Goal: Task Accomplishment & Management: Use online tool/utility

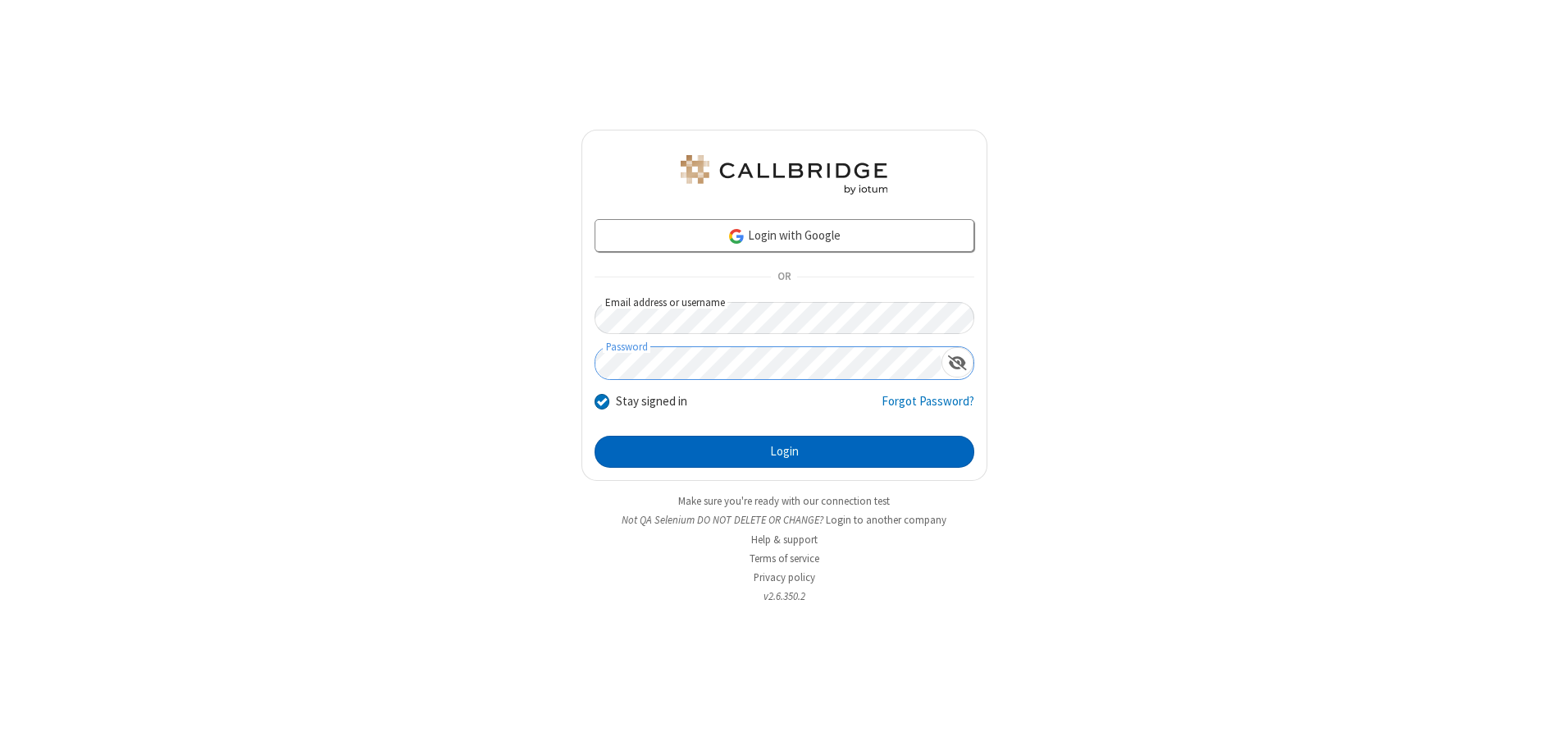
click at [784, 451] on button "Login" at bounding box center [784, 452] width 380 height 33
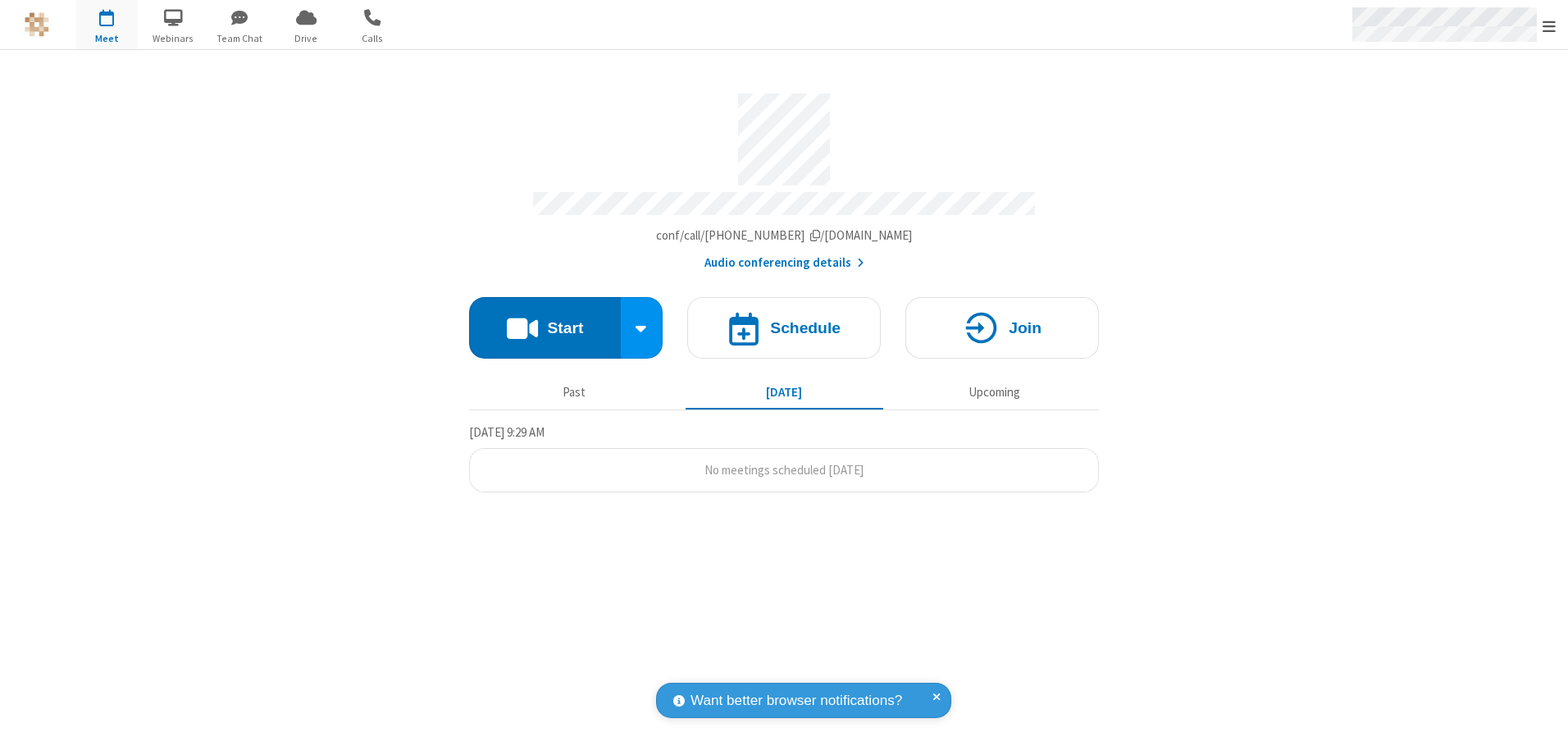
click at [1549, 25] on span "Open menu" at bounding box center [1548, 26] width 13 height 16
click at [107, 25] on span "button" at bounding box center [107, 17] width 62 height 28
click at [784, 322] on h4 "Schedule" at bounding box center [804, 328] width 71 height 16
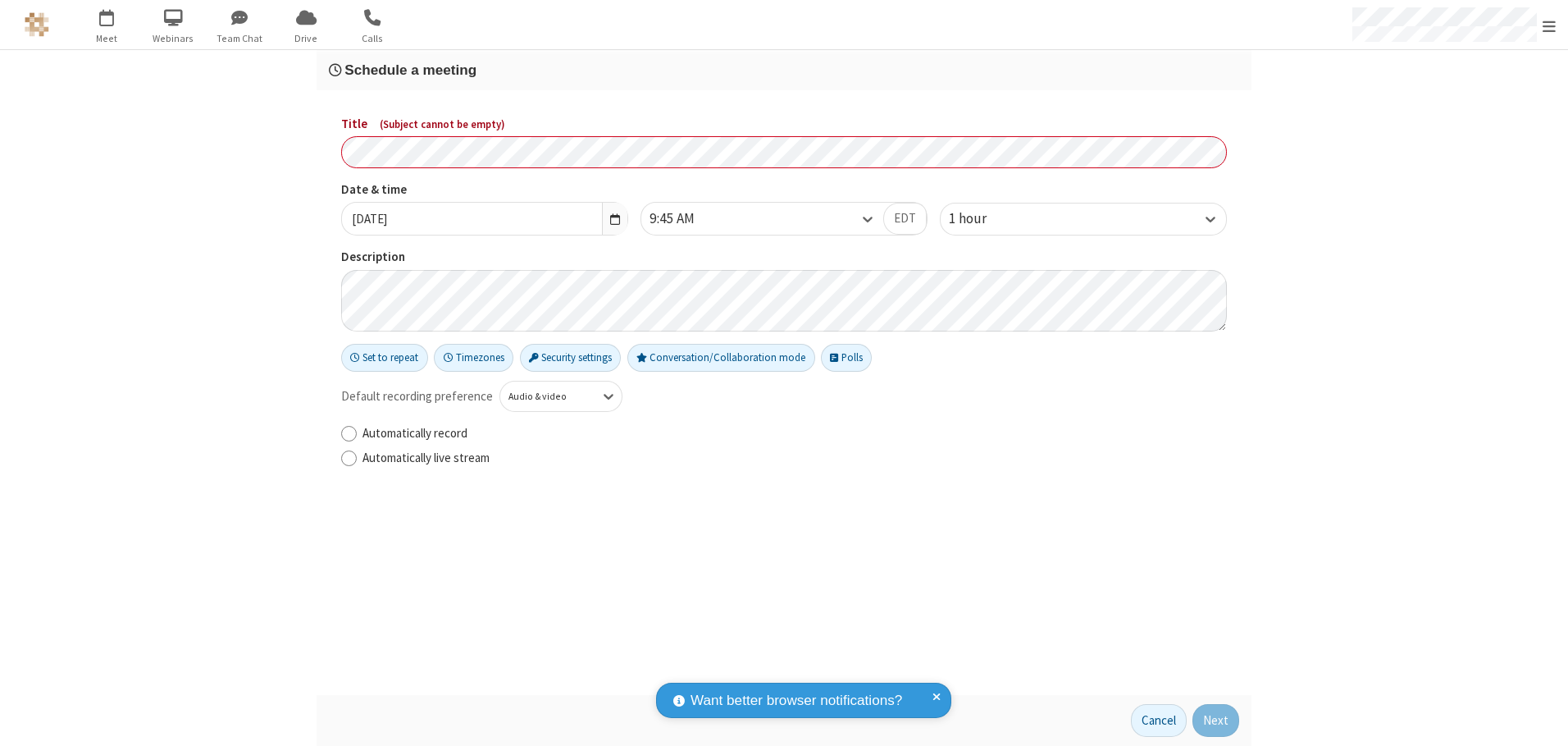
click at [784, 70] on h3 "Schedule a meeting" at bounding box center [784, 70] width 910 height 16
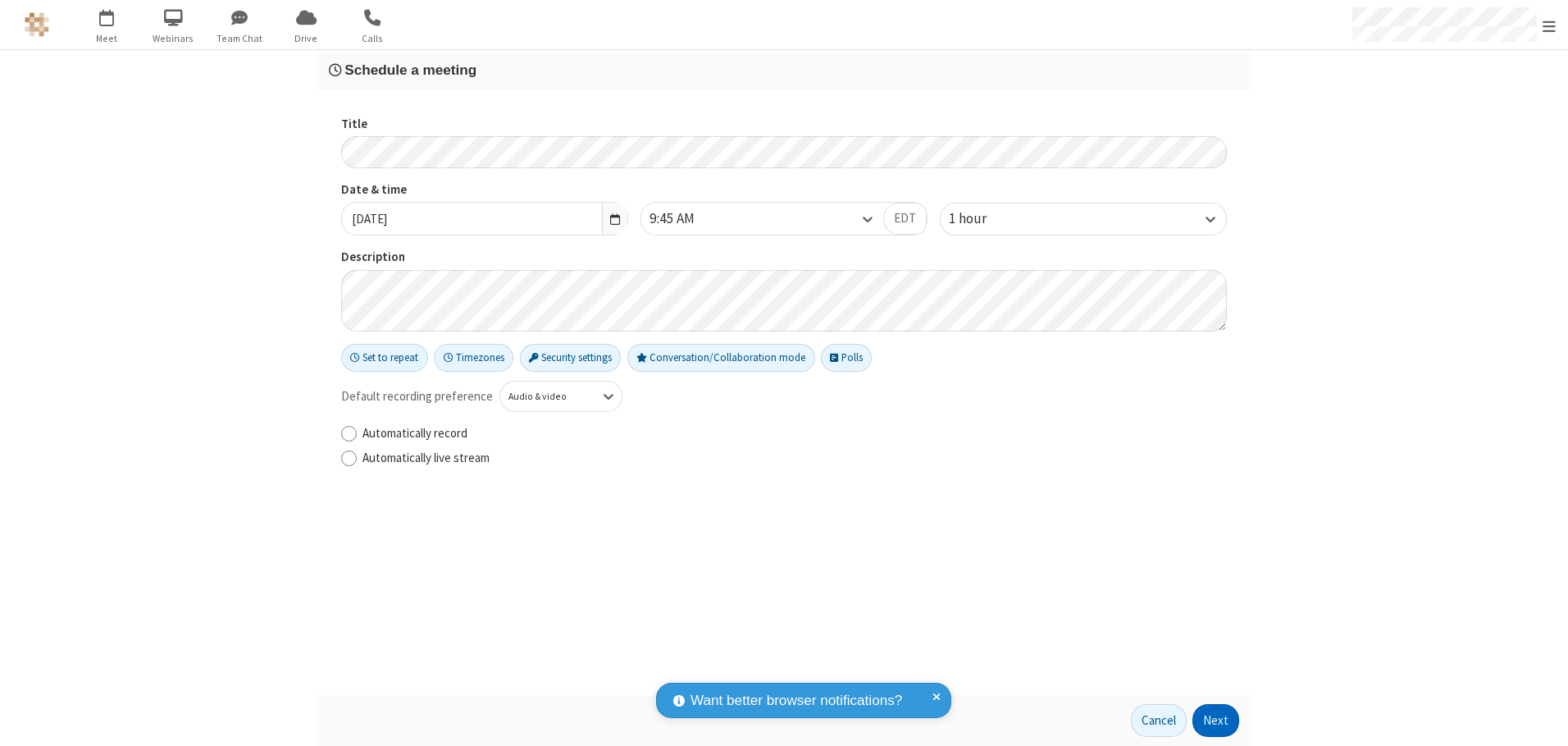
click at [1216, 720] on button "Next" at bounding box center [1215, 720] width 47 height 33
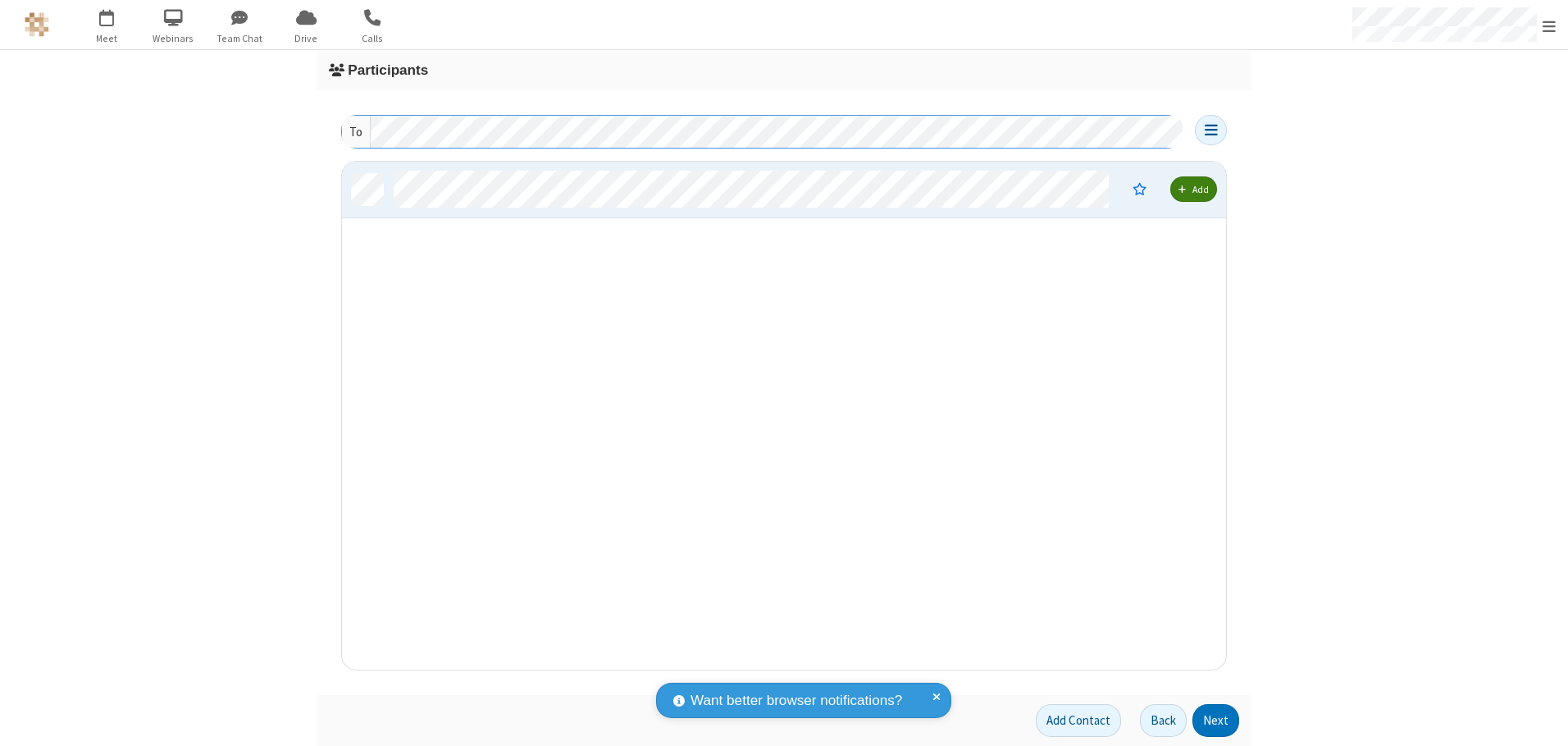
scroll to position [496, 871]
click at [1216, 720] on button "Next" at bounding box center [1215, 720] width 47 height 33
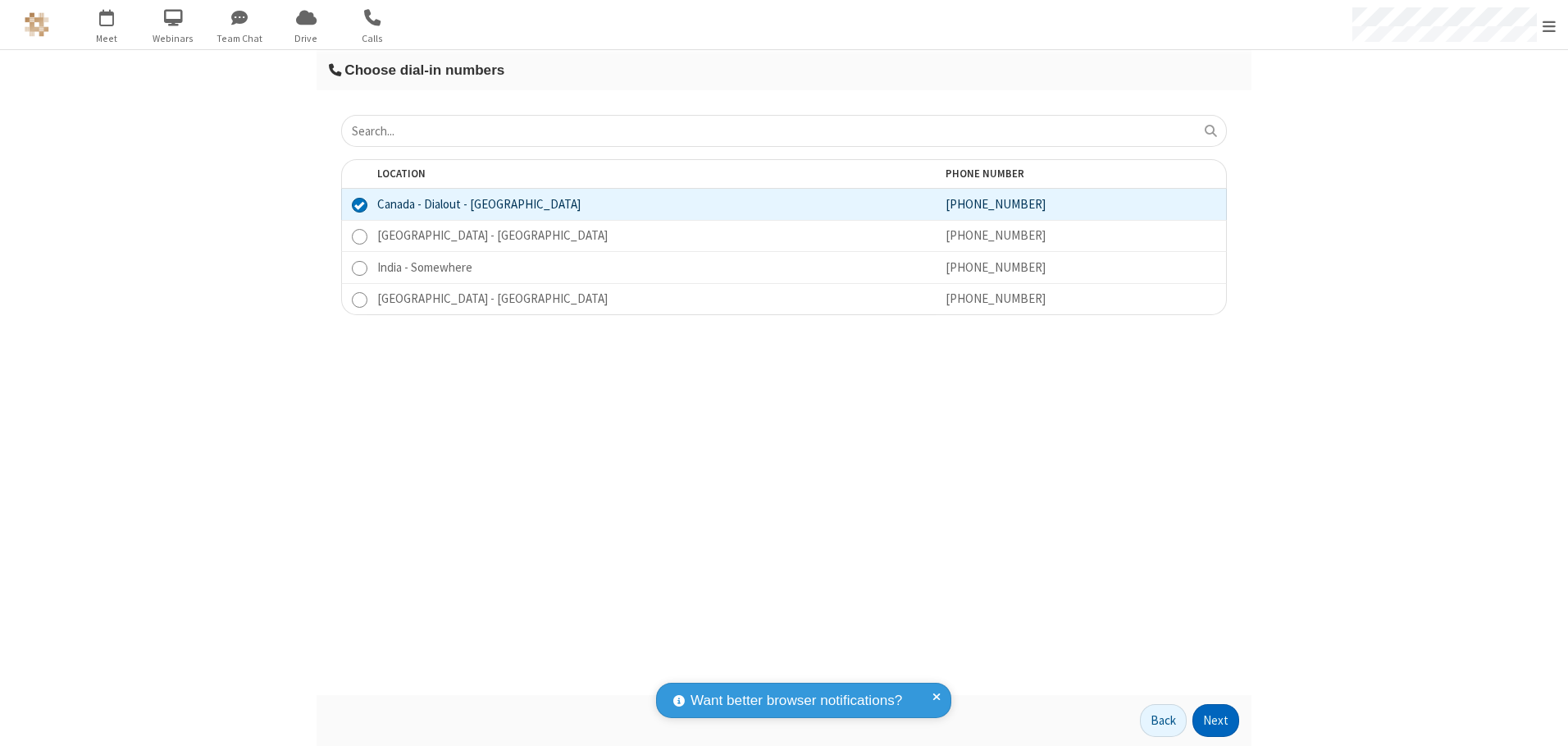
click at [1216, 720] on button "Next" at bounding box center [1215, 720] width 47 height 33
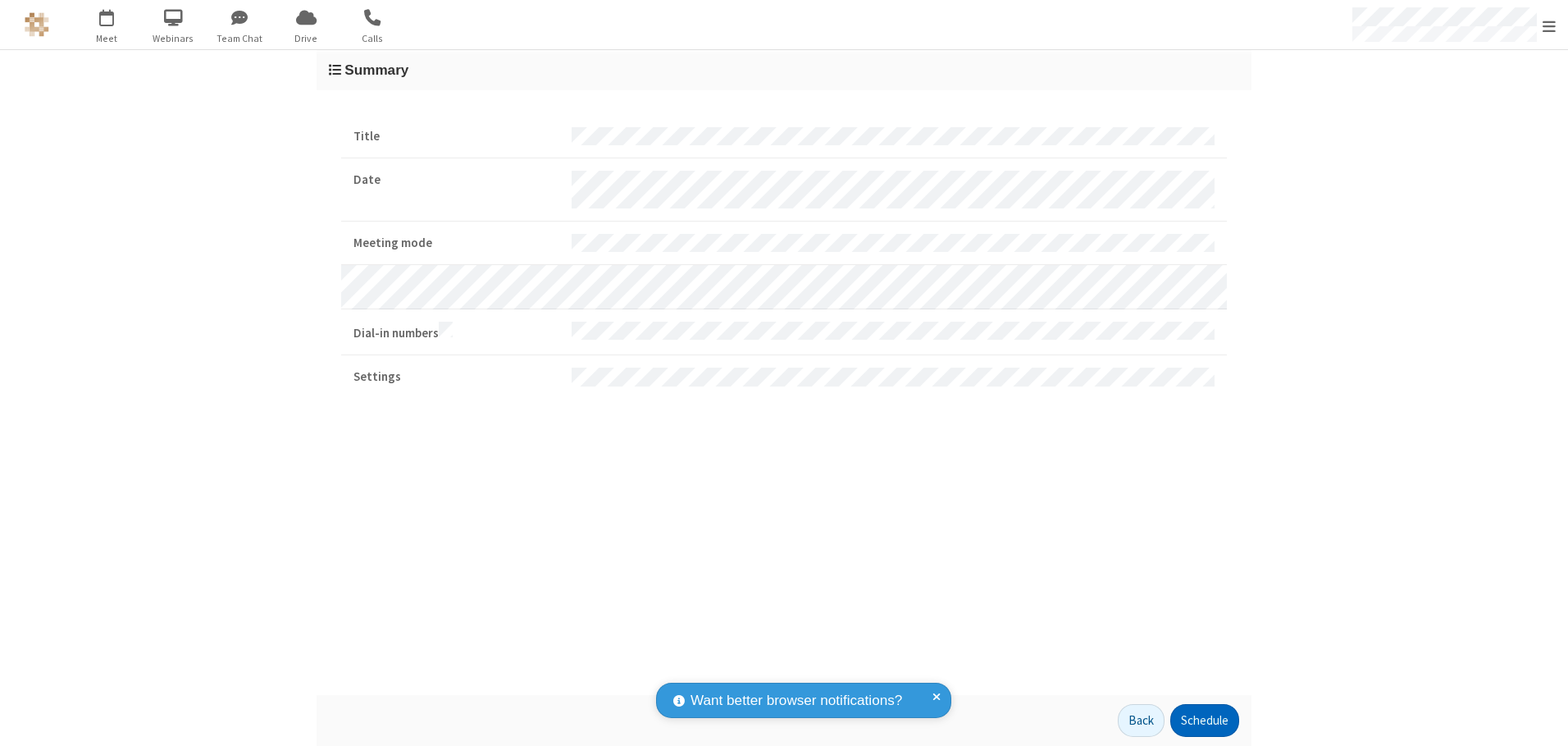
click at [1204, 720] on button "Schedule" at bounding box center [1204, 720] width 69 height 33
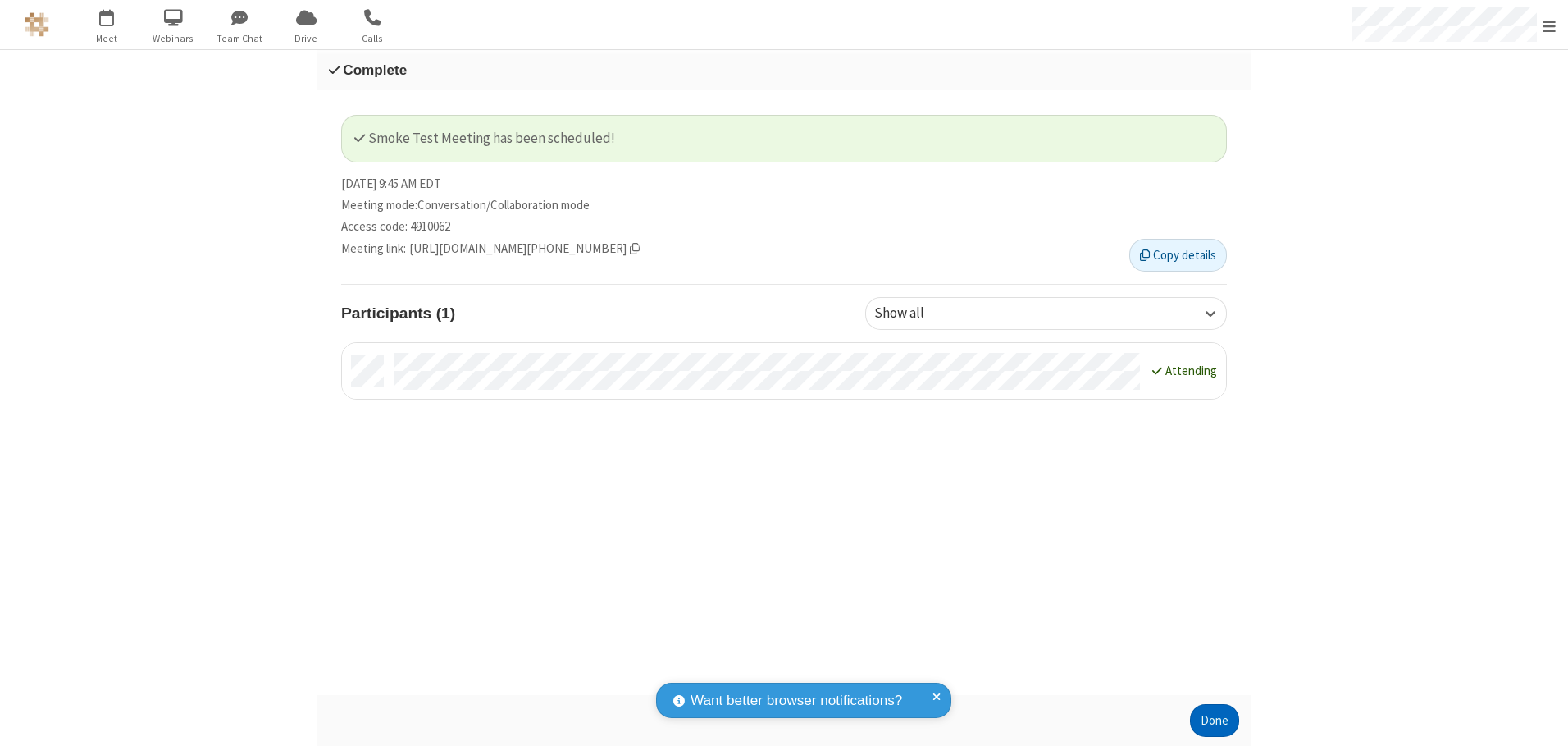
click at [1214, 720] on button "Done" at bounding box center [1214, 720] width 49 height 33
